Goal: Task Accomplishment & Management: Manage account settings

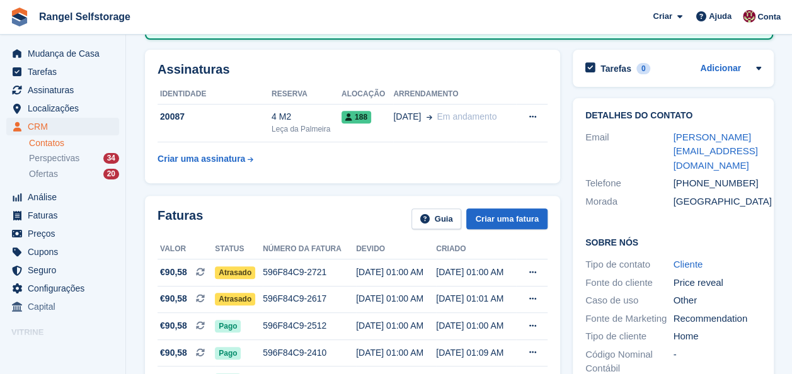
scroll to position [315, 0]
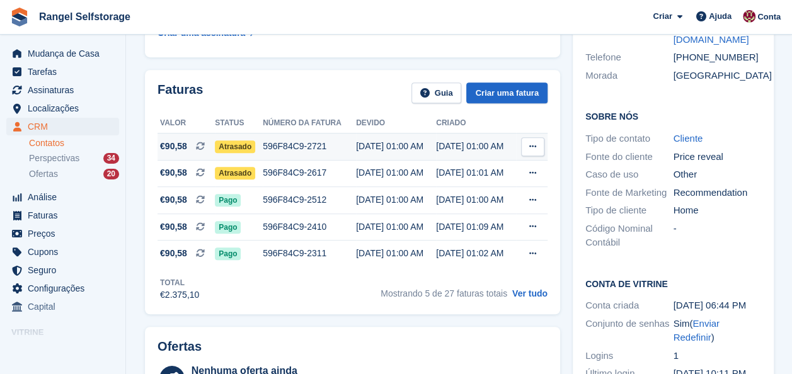
click at [236, 145] on span "Atrasado" at bounding box center [235, 147] width 40 height 13
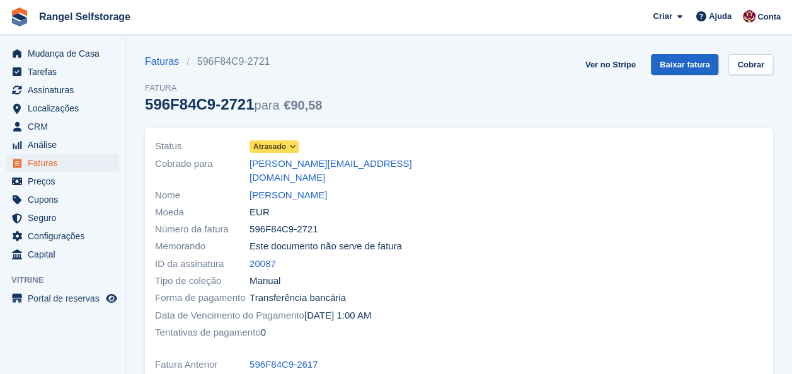
click at [281, 152] on span "Atrasado" at bounding box center [269, 146] width 33 height 11
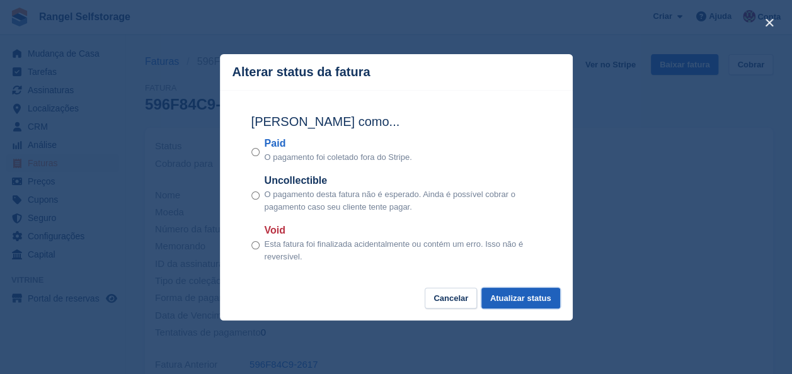
click at [502, 295] on button "Atualizar status" at bounding box center [521, 298] width 79 height 21
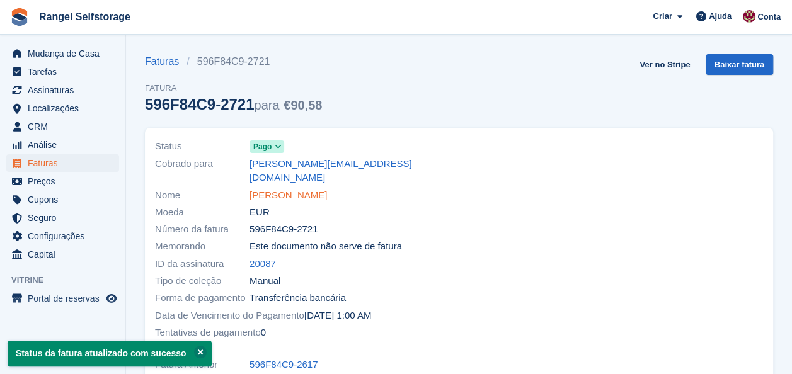
click at [269, 189] on link "[PERSON_NAME]" at bounding box center [289, 196] width 78 height 15
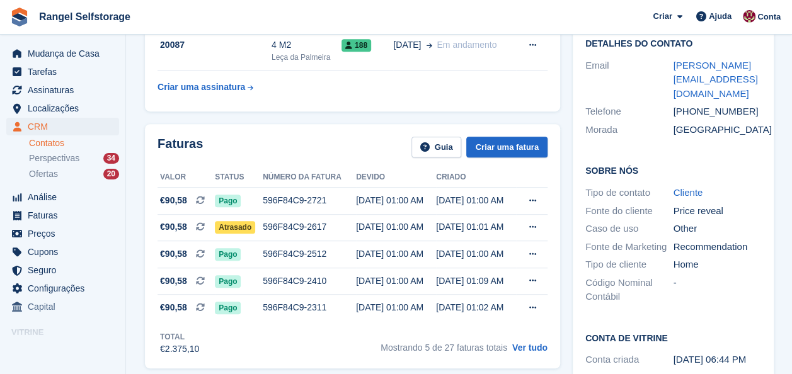
scroll to position [315, 0]
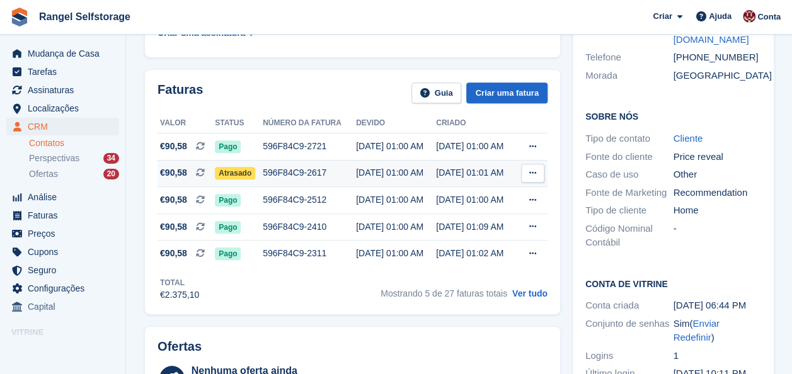
click at [240, 178] on span "Atrasado" at bounding box center [235, 173] width 40 height 13
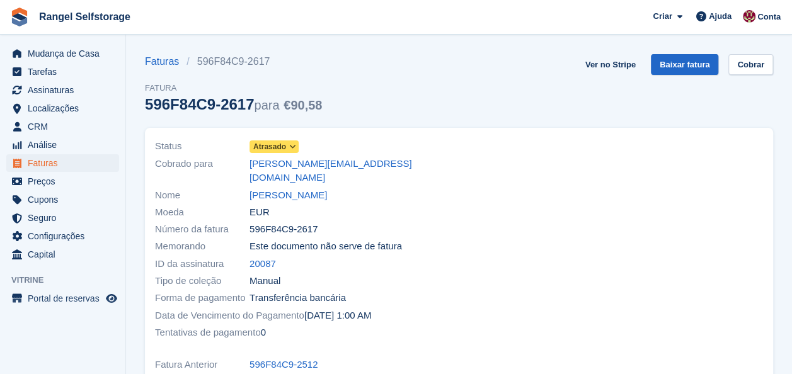
click at [296, 148] on span at bounding box center [292, 147] width 10 height 10
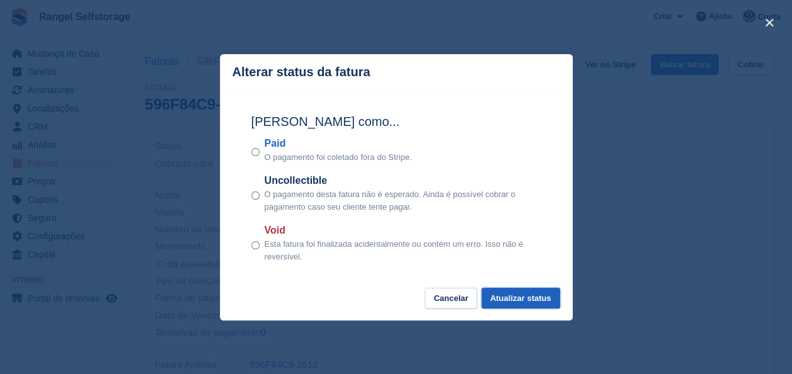
click at [531, 300] on button "Atualizar status" at bounding box center [521, 298] width 79 height 21
